Goal: Task Accomplishment & Management: Manage account settings

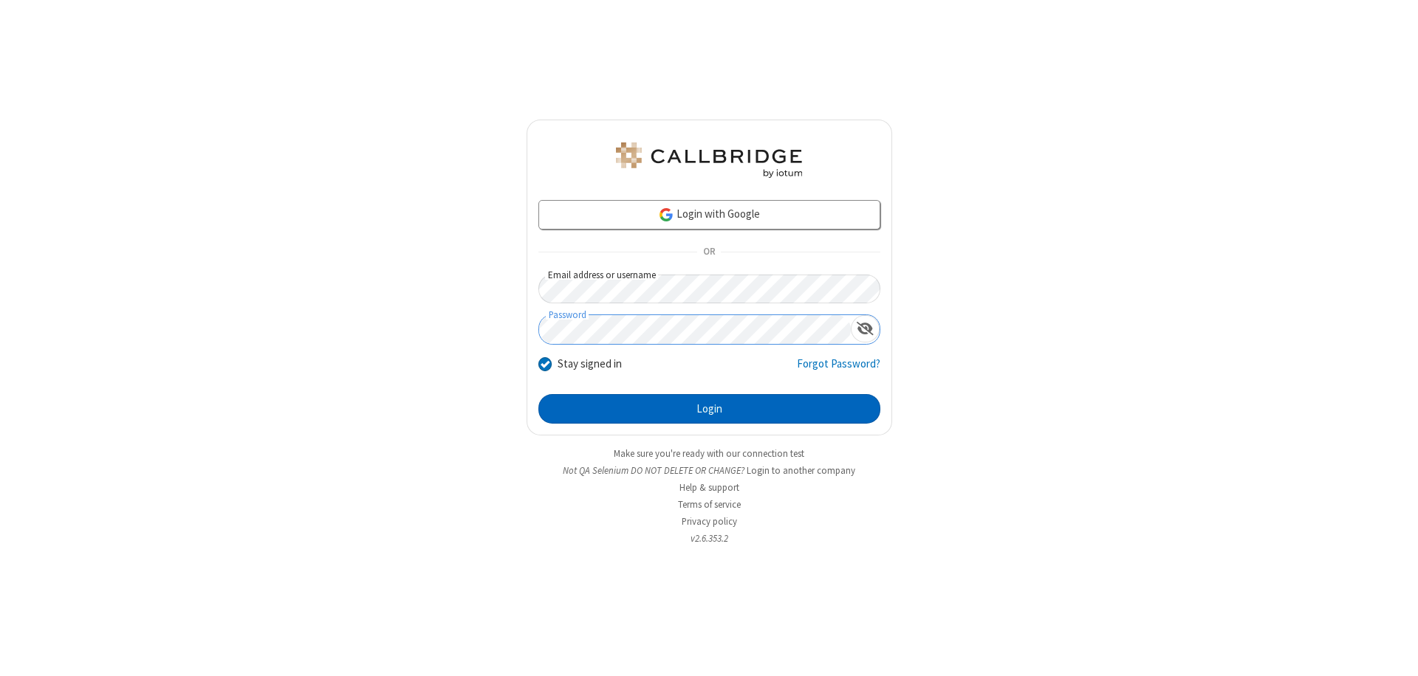
click at [709, 409] on button "Login" at bounding box center [709, 409] width 342 height 30
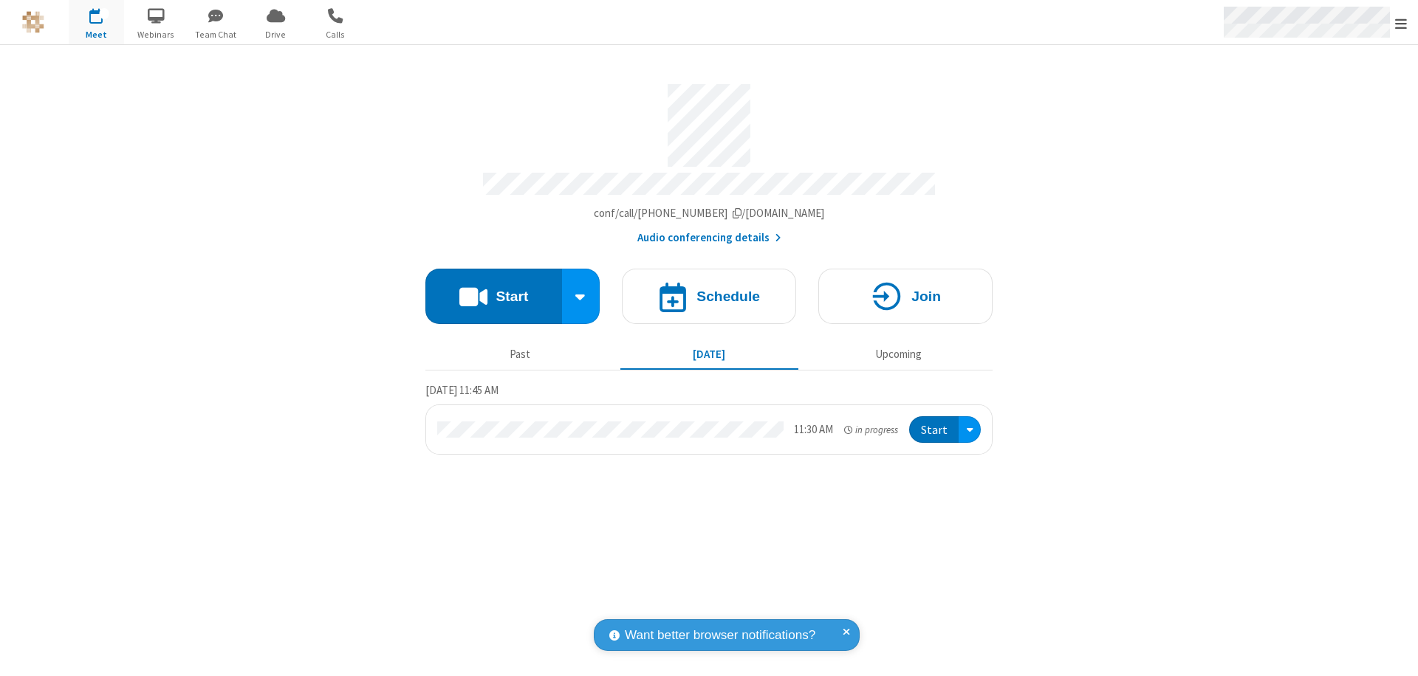
click at [1401, 23] on span "Open menu" at bounding box center [1401, 23] width 12 height 15
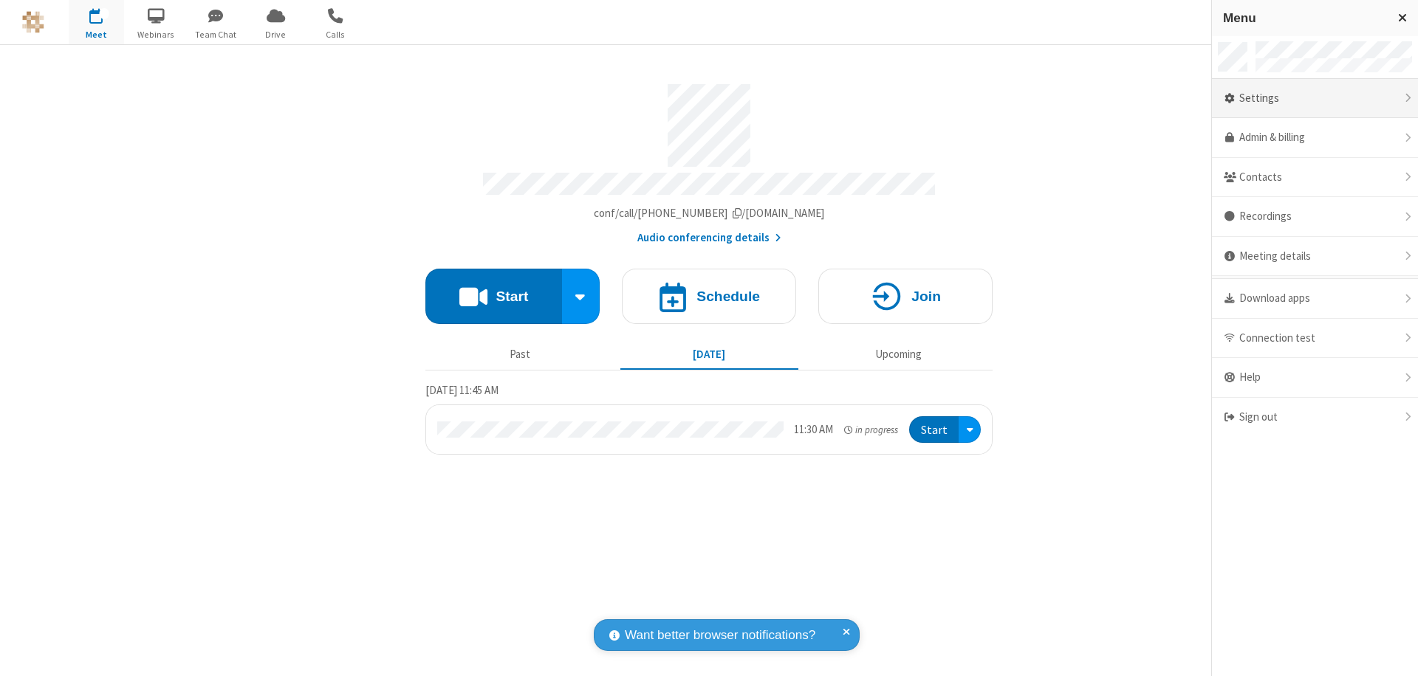
click at [1314, 98] on div "Settings" at bounding box center [1315, 99] width 206 height 40
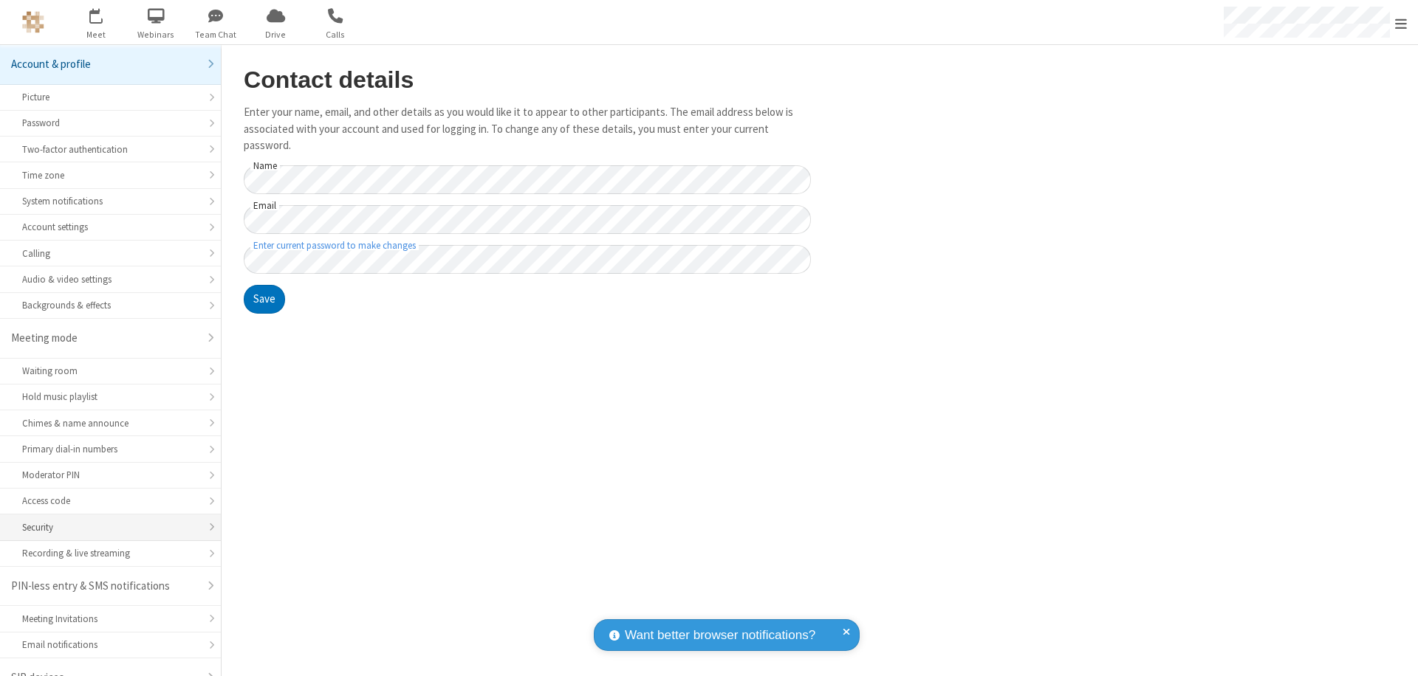
click at [105, 521] on div "Security" at bounding box center [110, 528] width 176 height 14
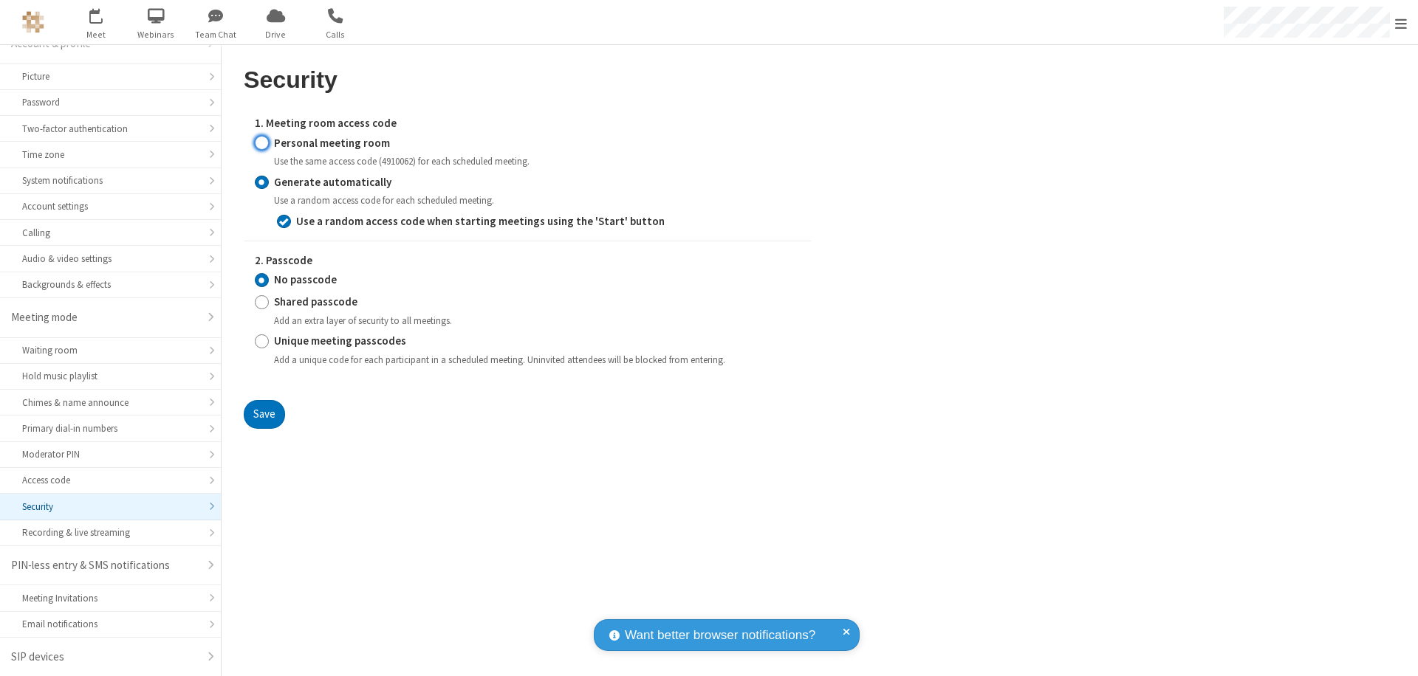
click at [261, 142] on input "Personal meeting room" at bounding box center [262, 143] width 14 height 16
radio input "true"
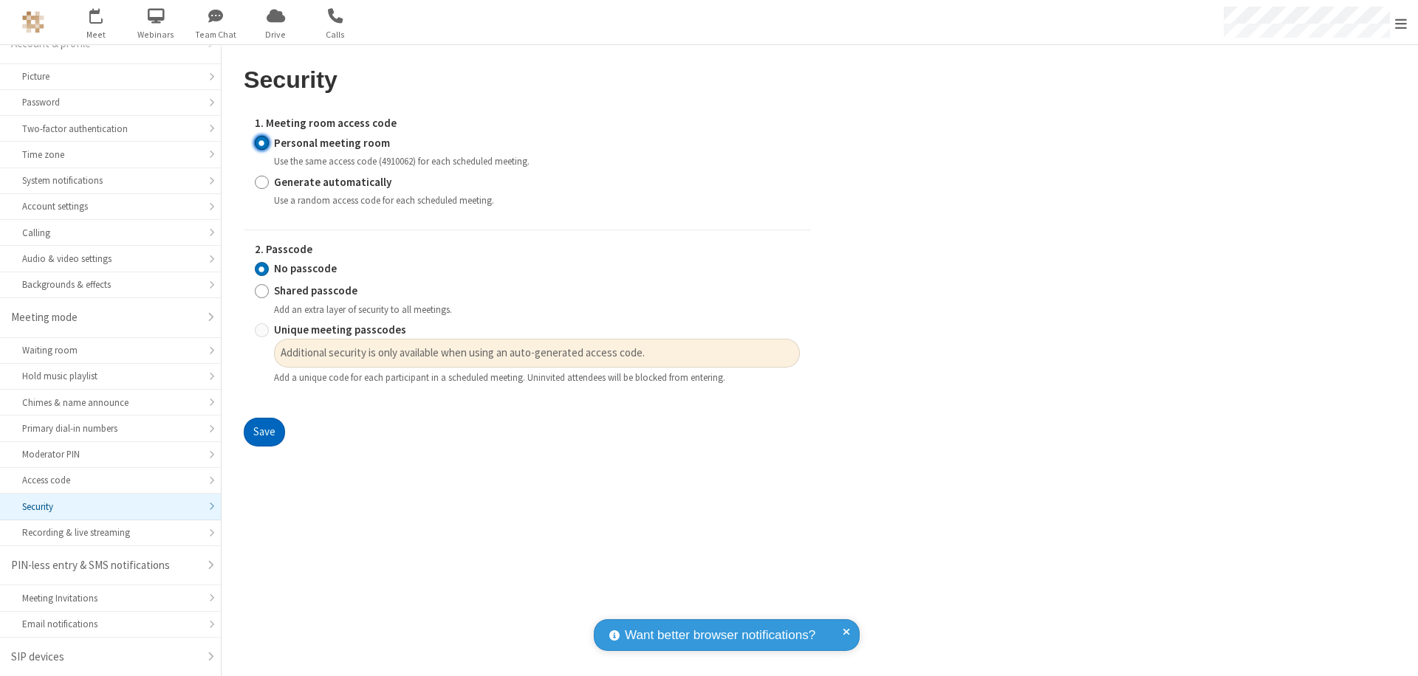
click at [264, 433] on button "Save" at bounding box center [264, 433] width 41 height 30
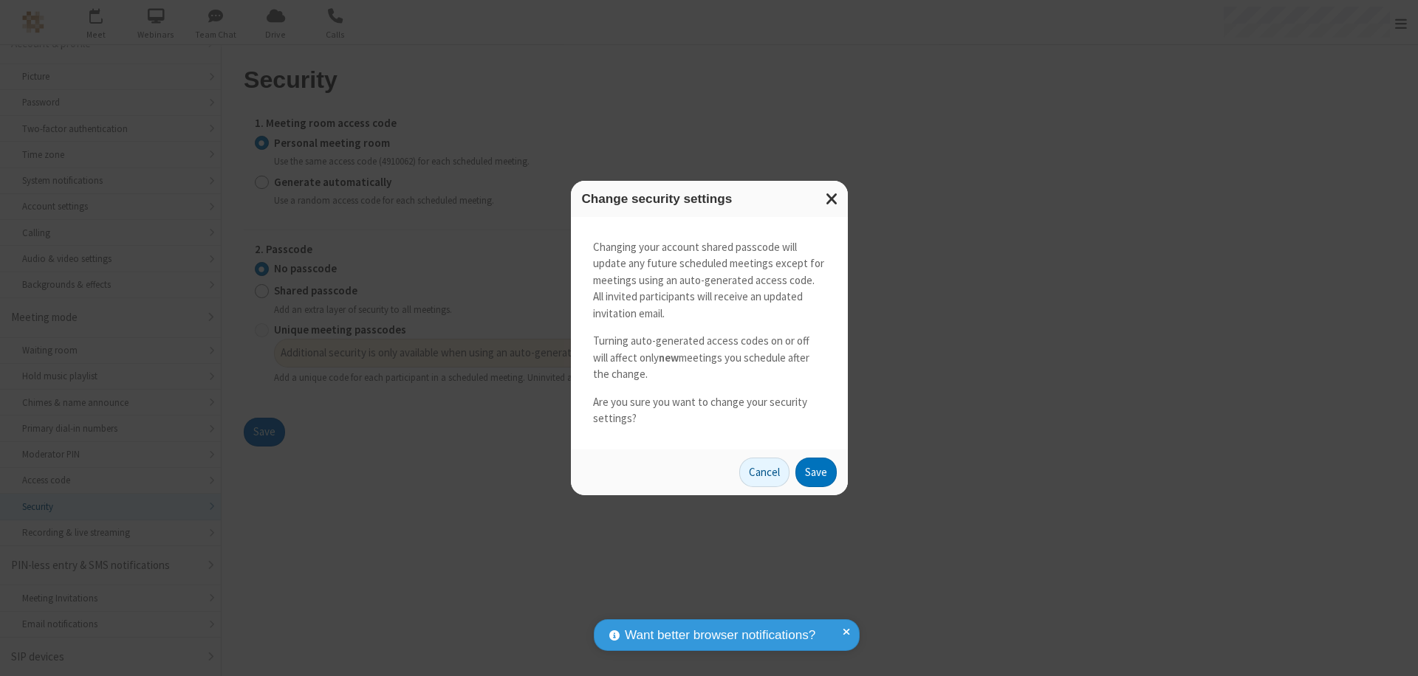
click at [815, 472] on button "Save" at bounding box center [815, 473] width 41 height 30
